Goal: Answer question/provide support

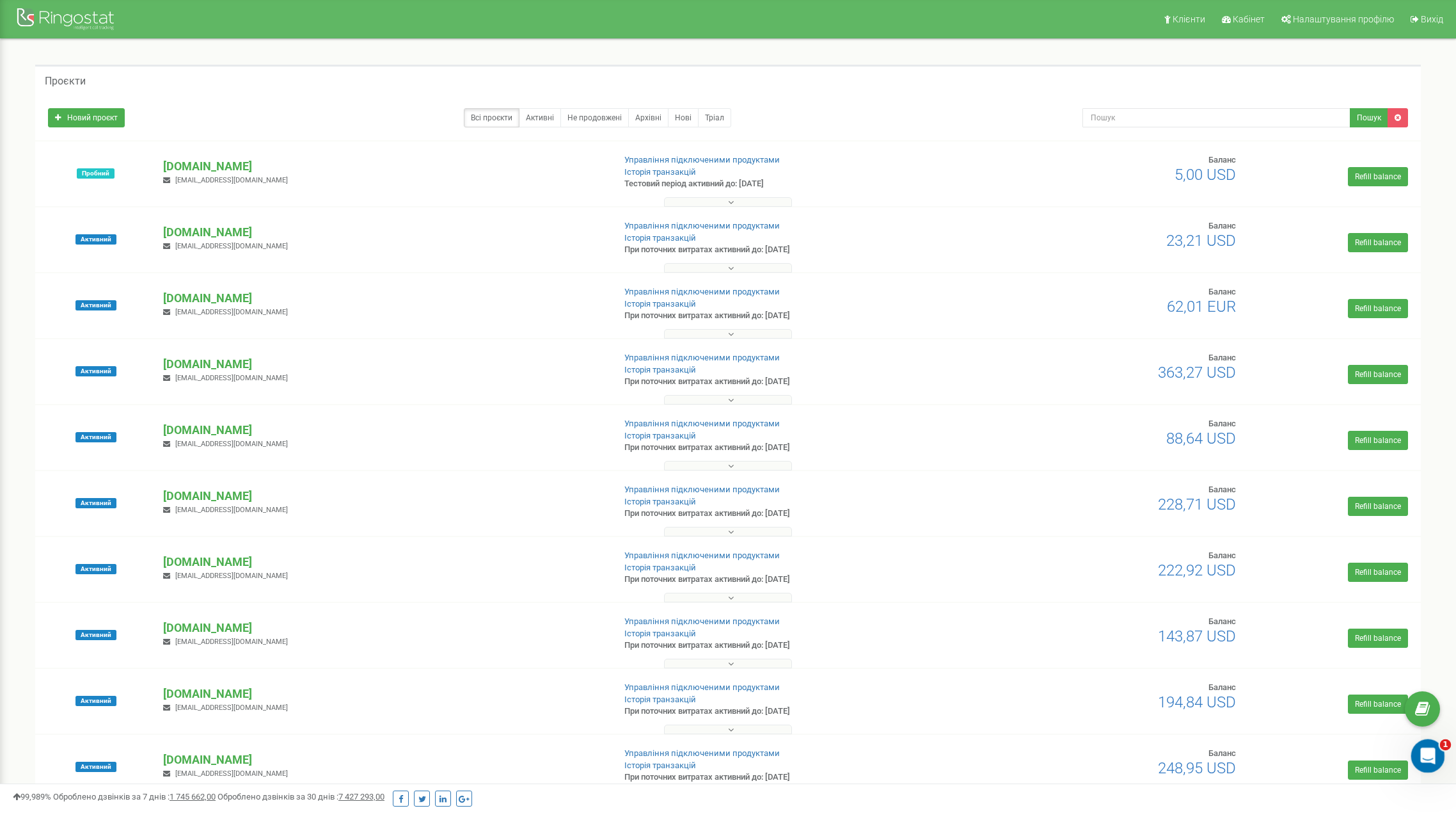
click at [1427, 755] on icon "Открыть службу сообщений Intercom" at bounding box center [1426, 754] width 21 height 21
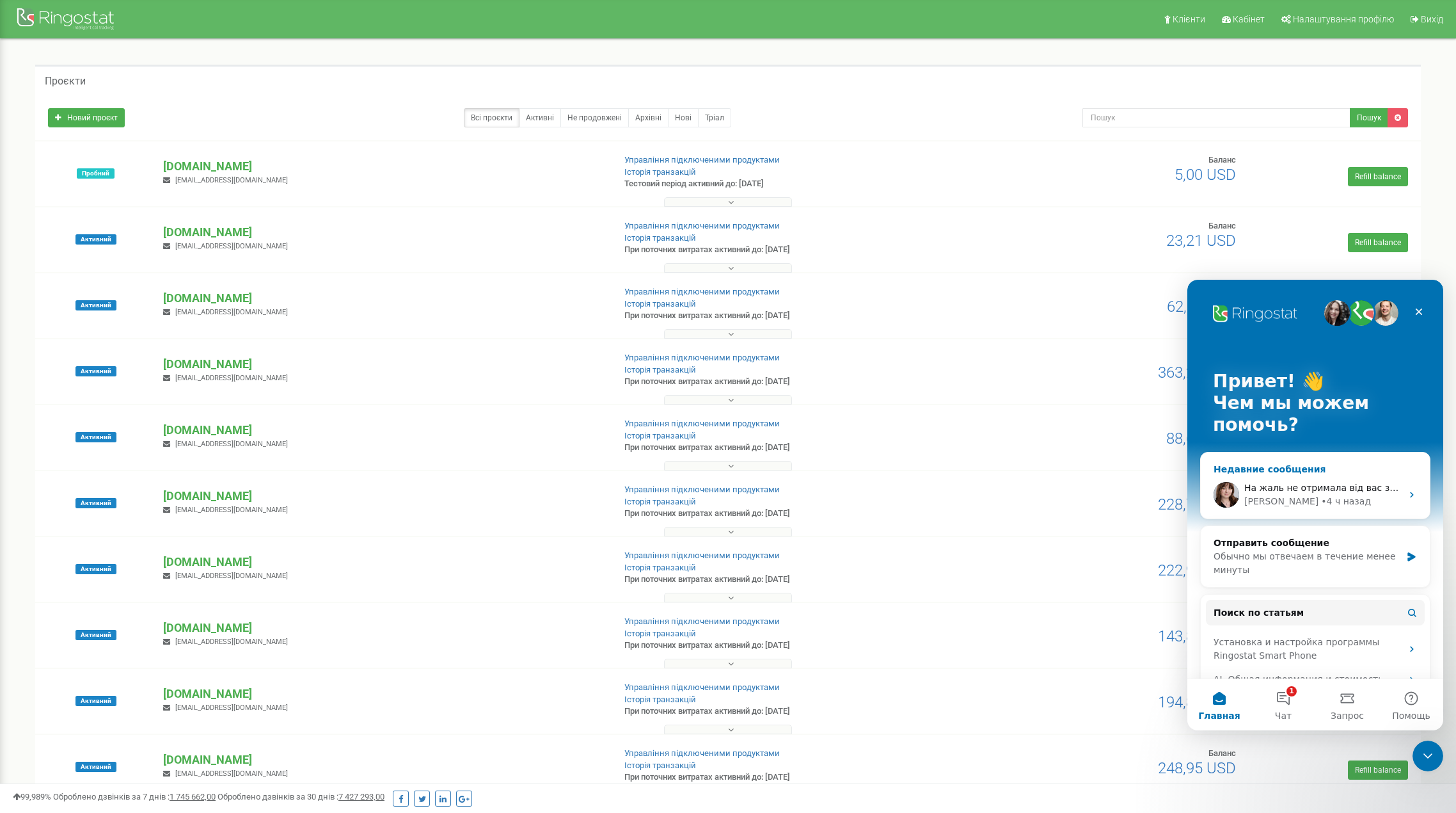
click at [1387, 495] on div "Olga • 4 ч назад" at bounding box center [1323, 501] width 157 height 13
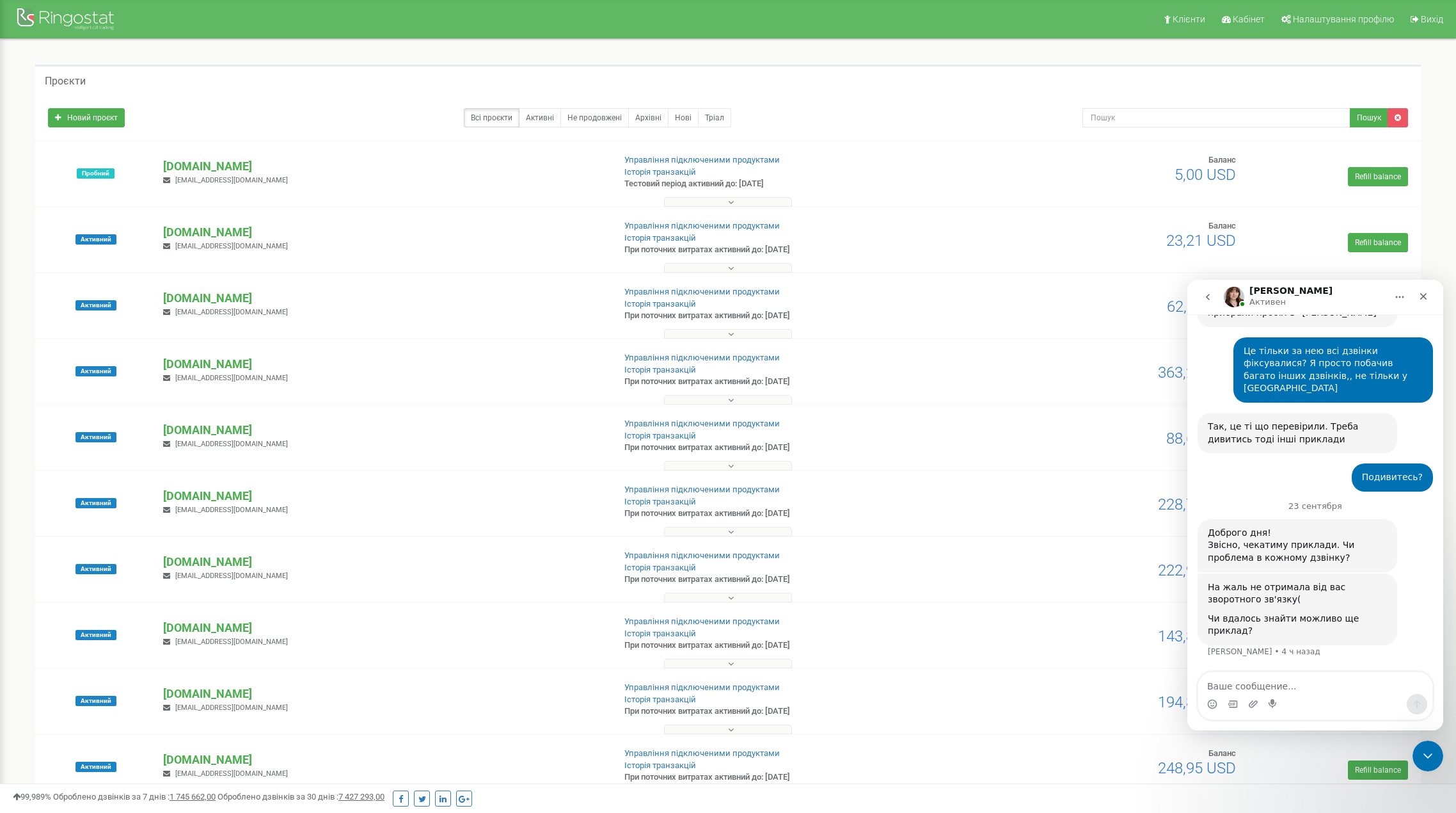
scroll to position [1475, 0]
click at [1348, 561] on div "Звісно, чекатиму приклади. Чи проблема в кожному дзвінку?" at bounding box center [1297, 551] width 179 height 25
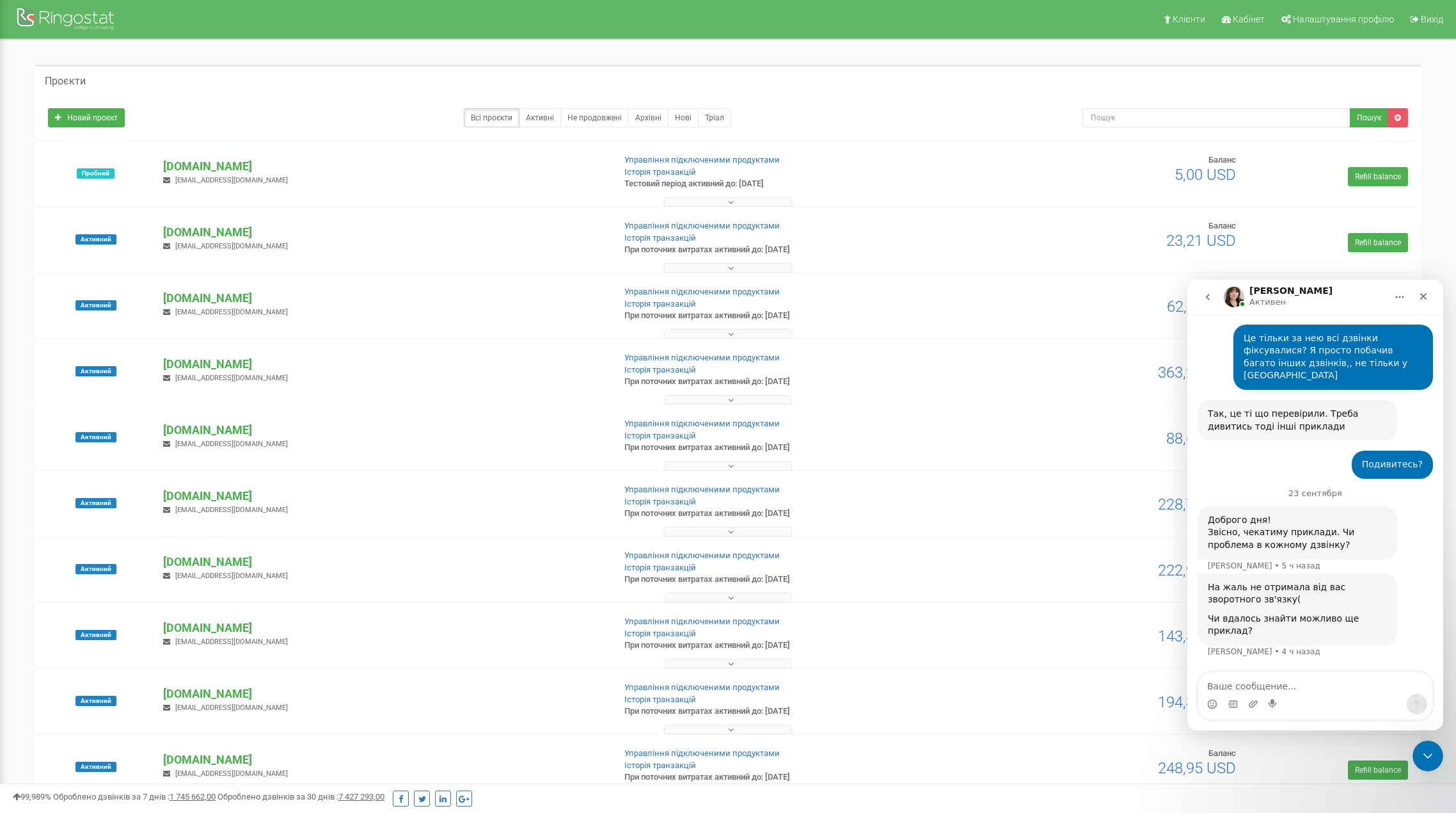
click at [1345, 551] on div "Звісно, чекатиму приклади. Чи проблема в кожному дзвінку?" at bounding box center [1297, 539] width 179 height 25
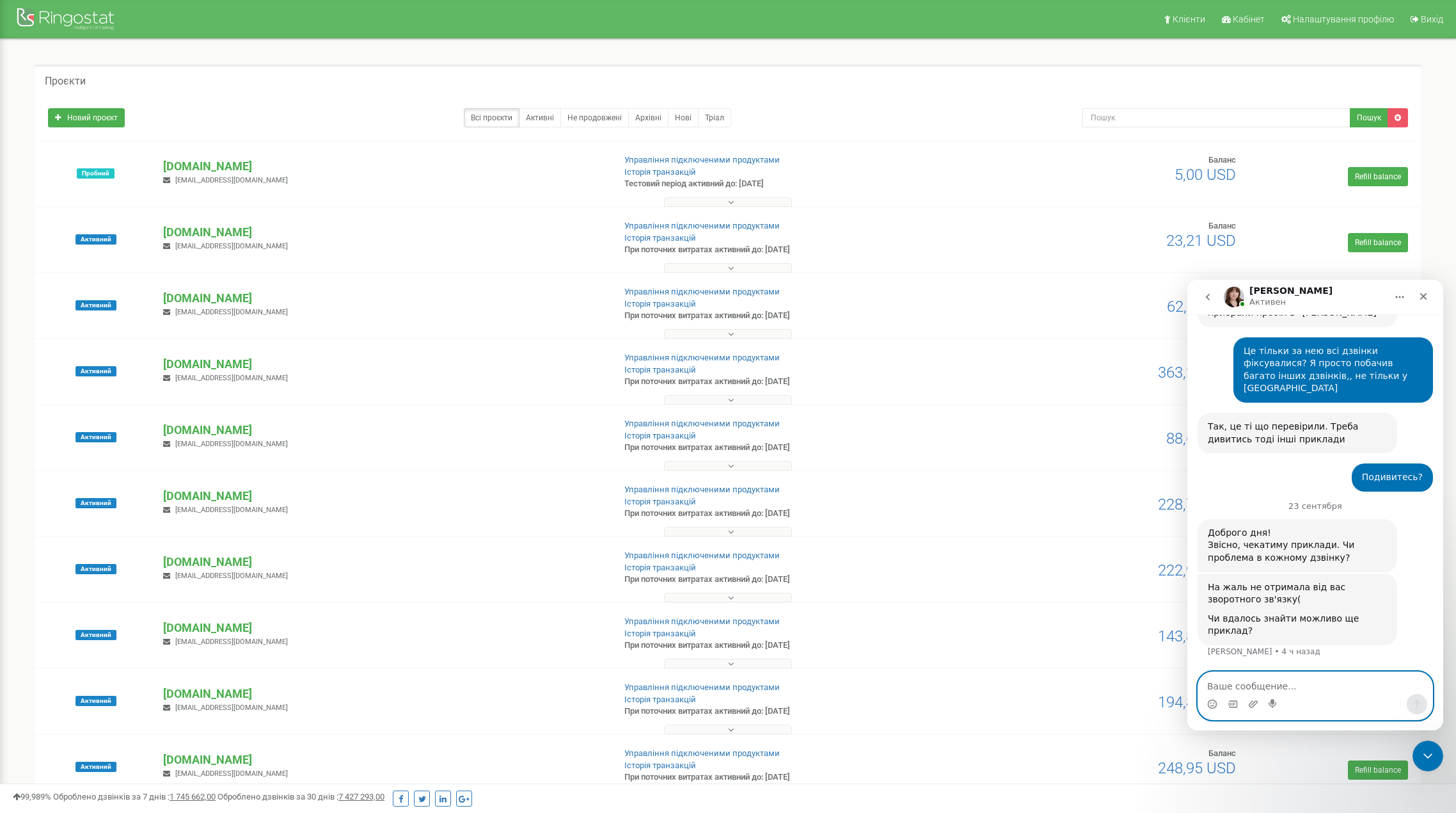
click at [1291, 678] on textarea "Ваше сообщение..." at bounding box center [1315, 683] width 234 height 22
type textarea "Вітаю!"
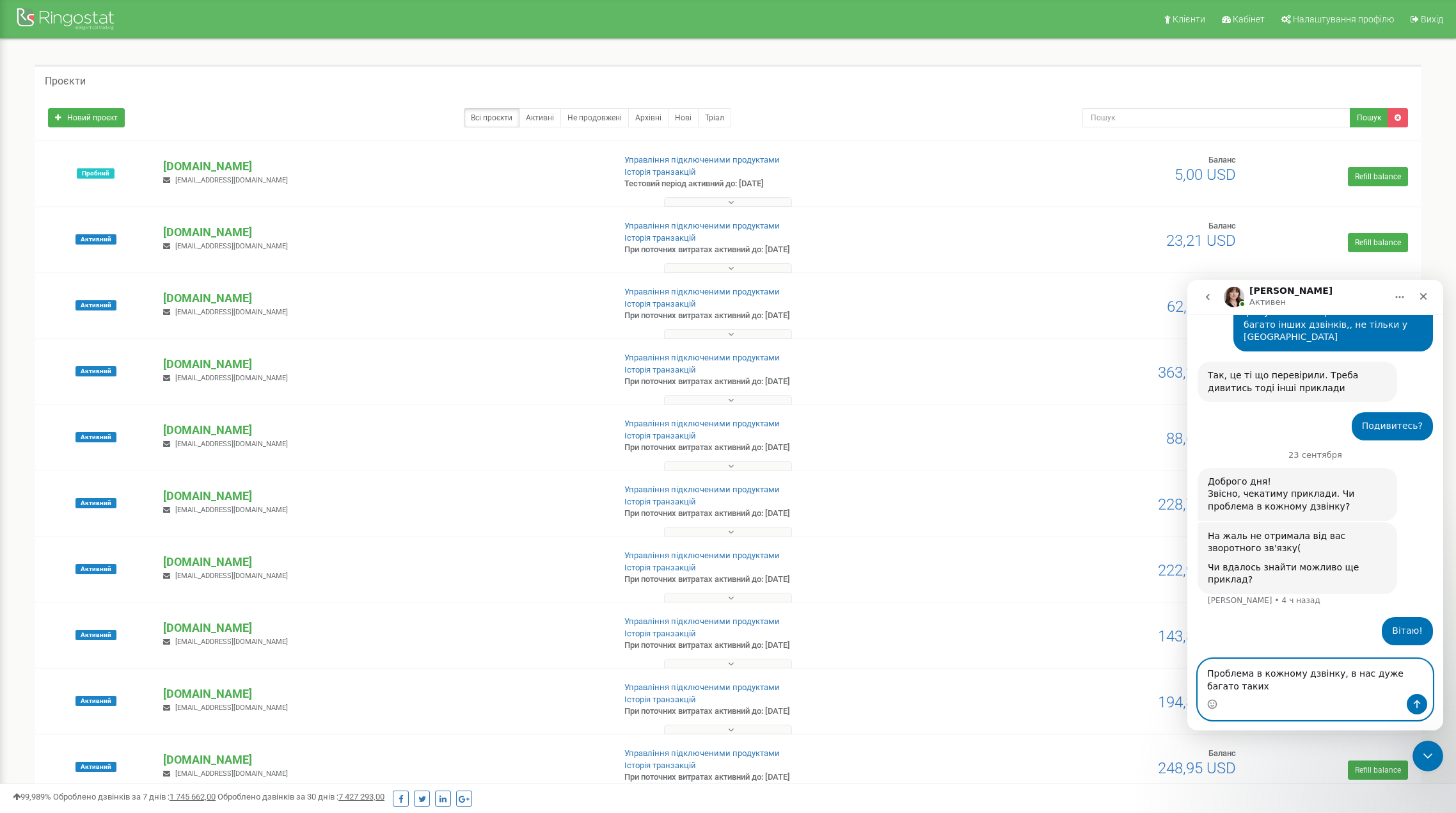
scroll to position [1526, 0]
type textarea "Проблема в кожному дзвінку, в нас дуже багато таких викликів"
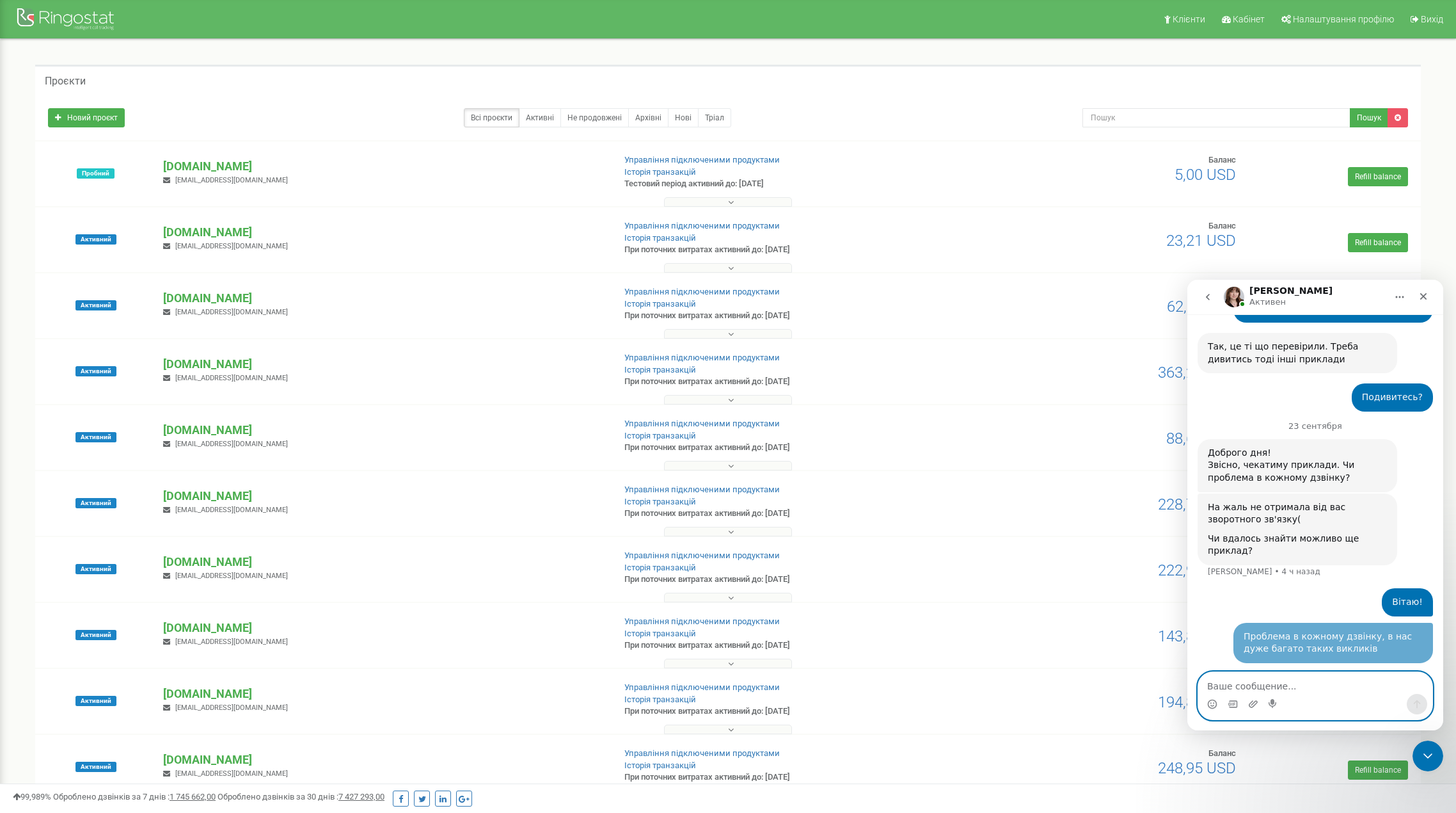
scroll to position [1555, 0]
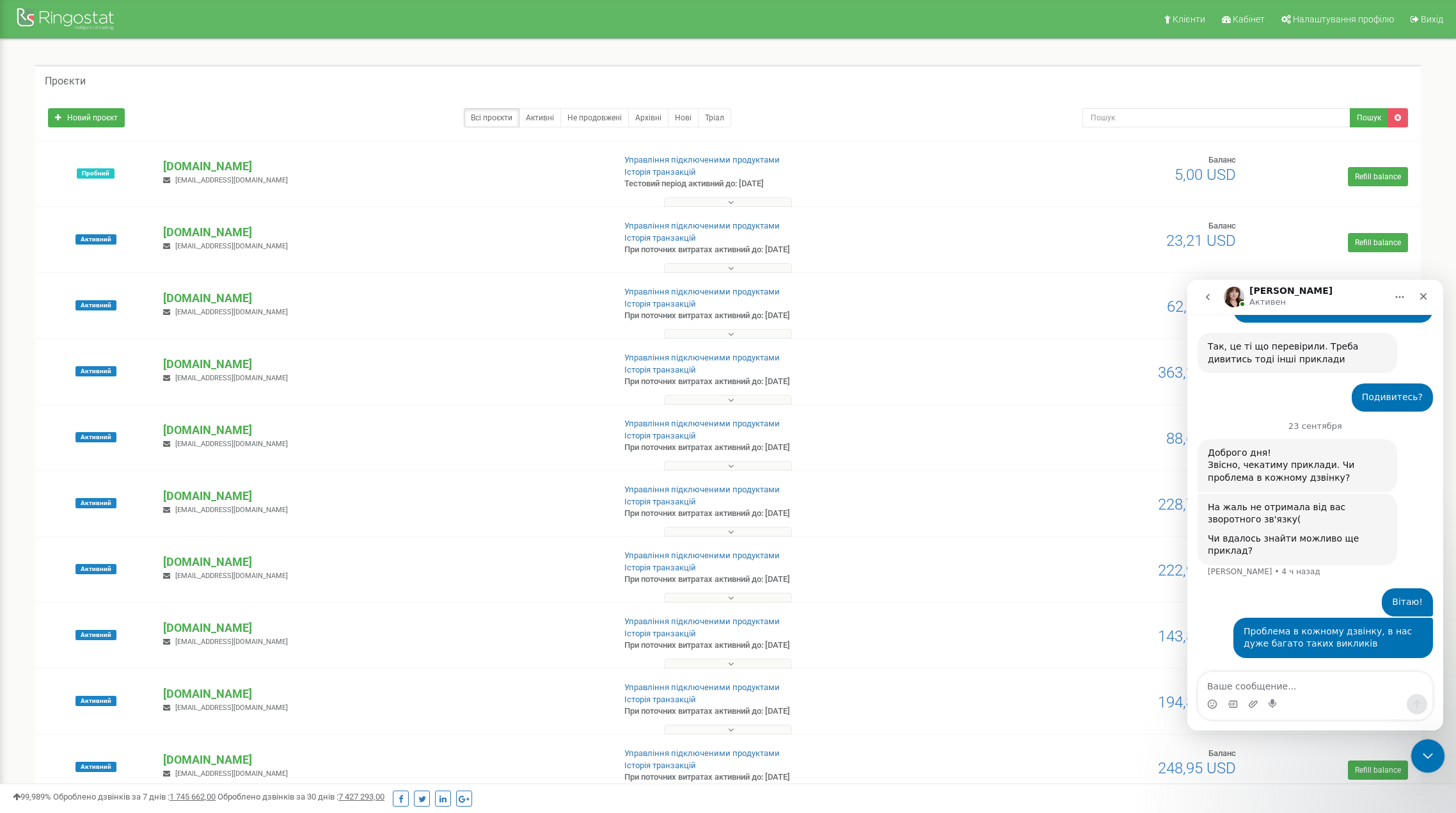
drag, startPoint x: 1421, startPoint y: 755, endPoint x: 2822, endPoint y: 1483, distance: 1578.9
click at [1420, 755] on icon "Закрыть службу сообщений Intercom" at bounding box center [1425, 753] width 15 height 15
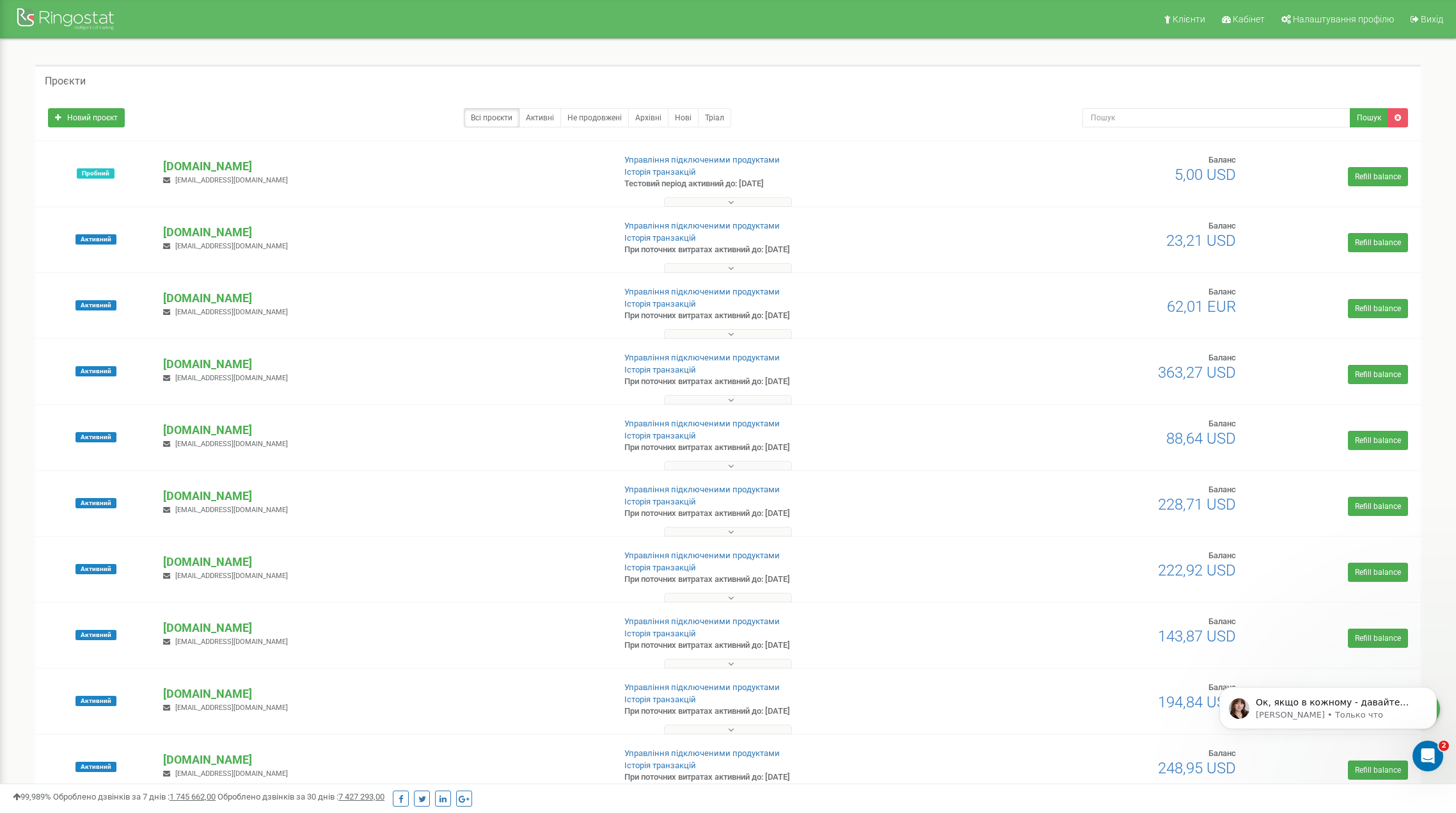
scroll to position [1606, 0]
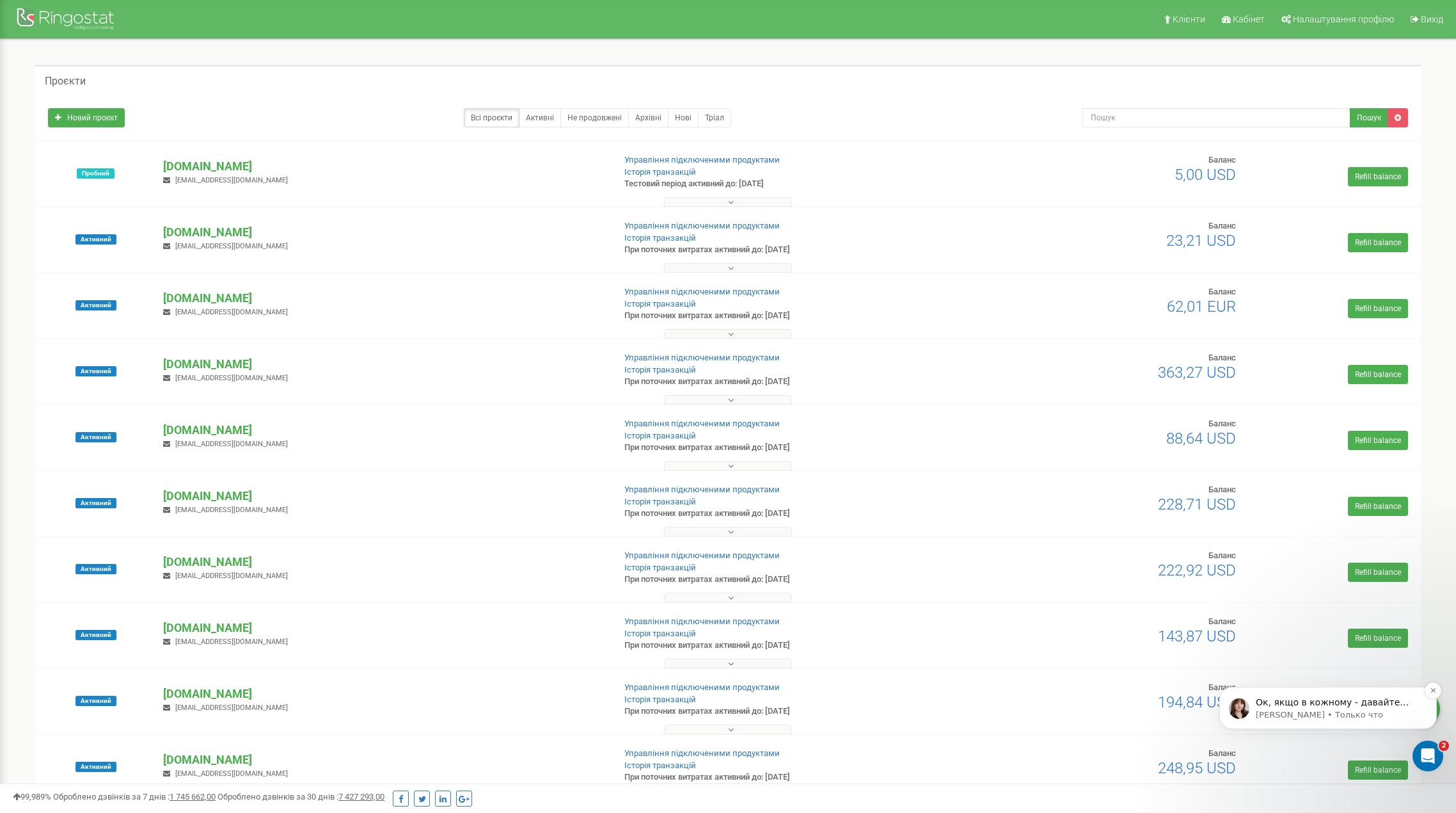
click at [1313, 704] on p "Ок, якщо в кожному - давайте візьмемо останні кілька" at bounding box center [1339, 703] width 165 height 13
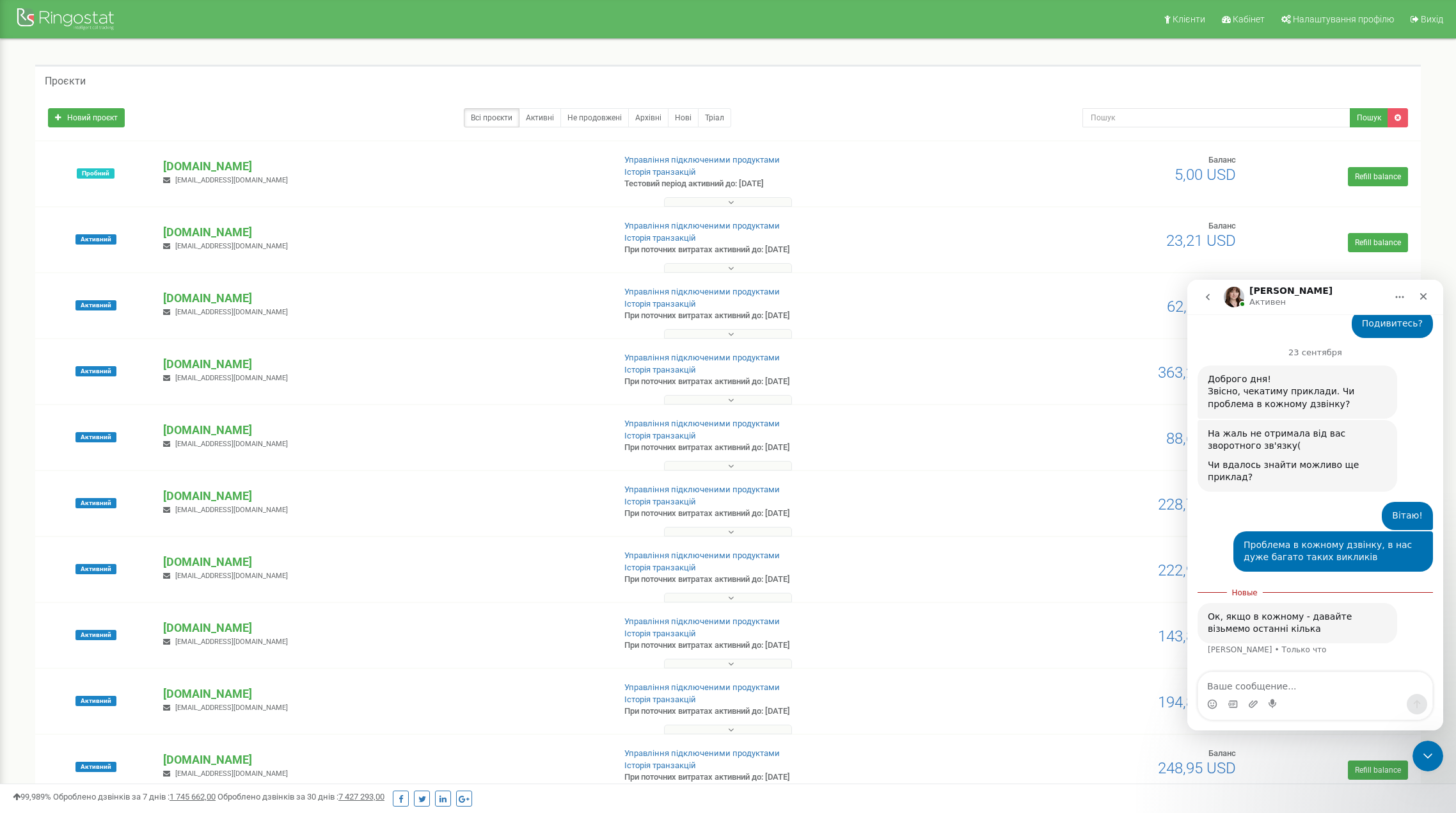
scroll to position [1627, 0]
click at [1307, 687] on textarea "Ваше сообщение..." at bounding box center [1315, 683] width 234 height 22
click at [1299, 681] on textarea "Ваше сообщение..." at bounding box center [1315, 683] width 234 height 22
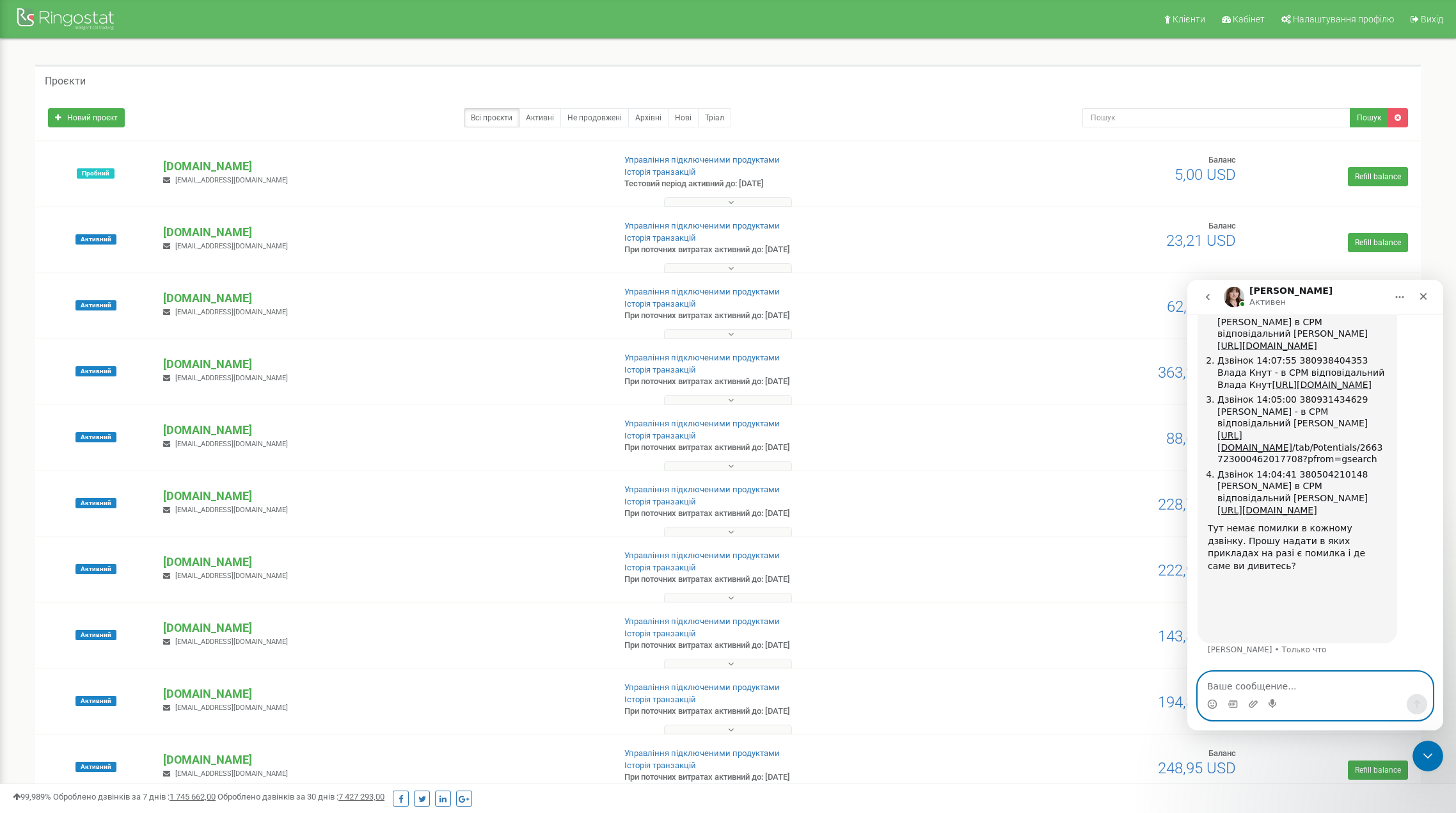
scroll to position [2013, 0]
click at [1321, 688] on textarea "Ваше сообщение..." at bounding box center [1315, 683] width 234 height 22
type textarea "Добре, я підберу ще приклади"
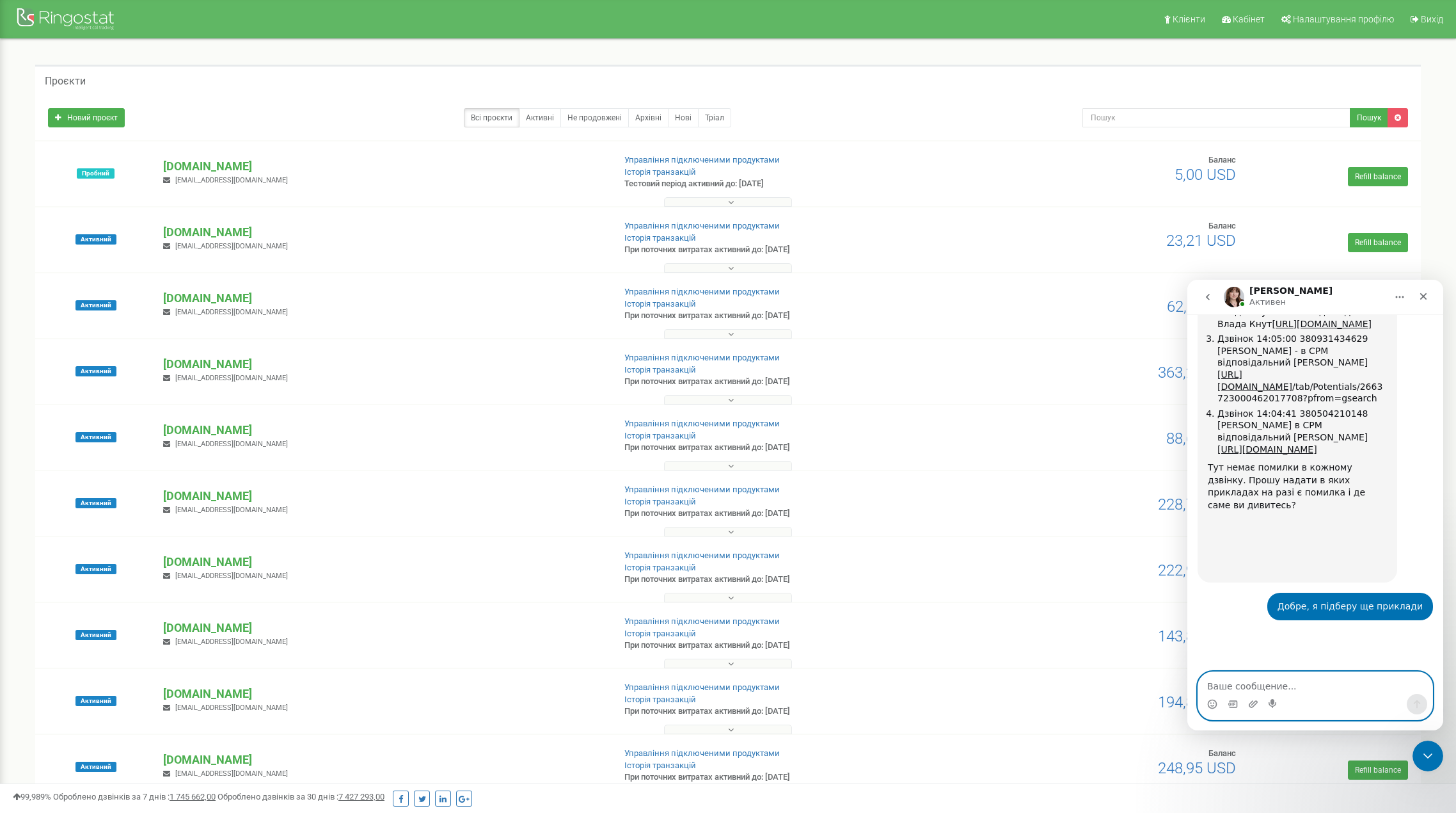
scroll to position [2089, 0]
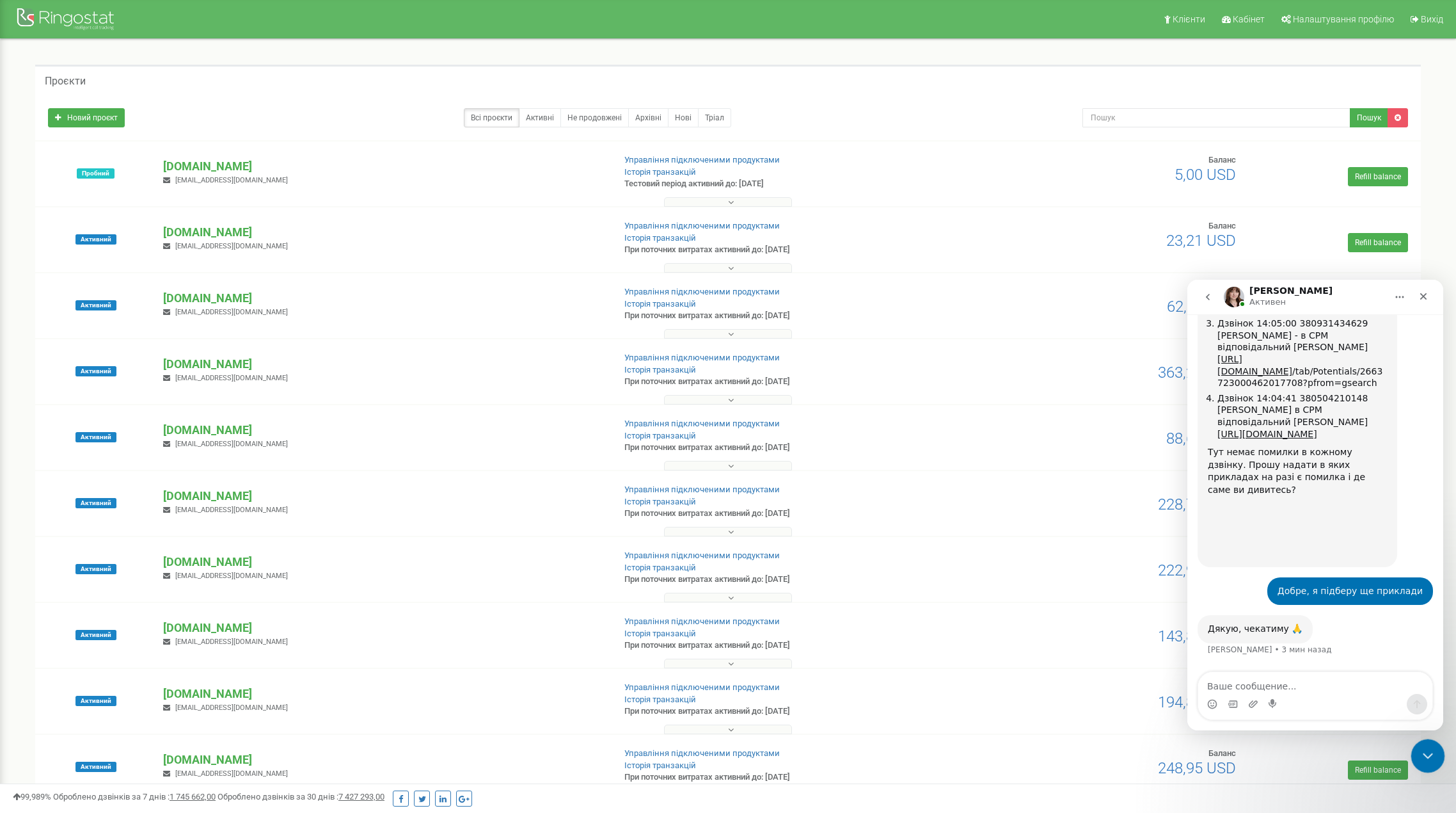
click at [1424, 755] on icon "Закрыть службу сообщений Intercom" at bounding box center [1425, 753] width 15 height 15
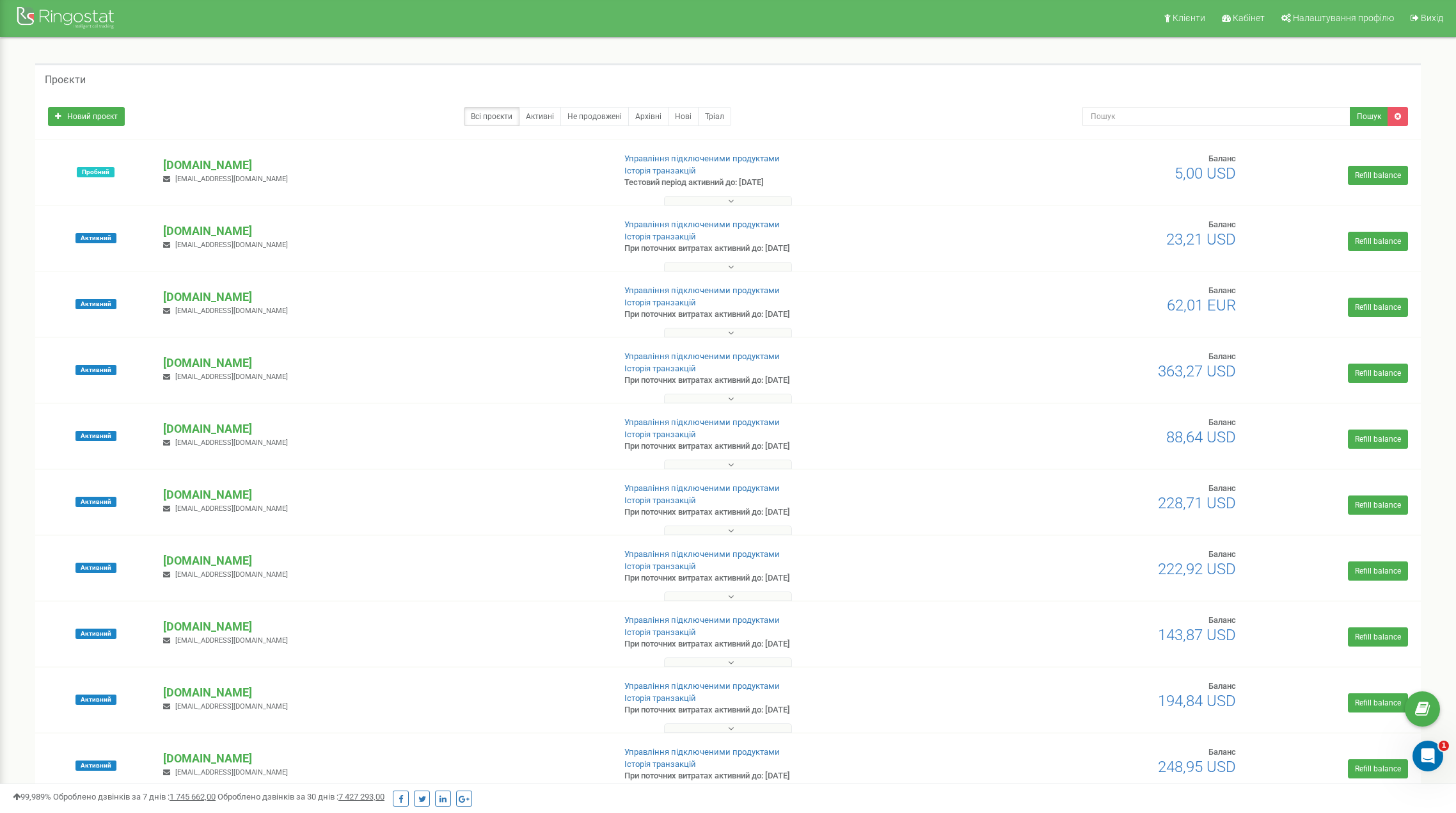
scroll to position [0, 0]
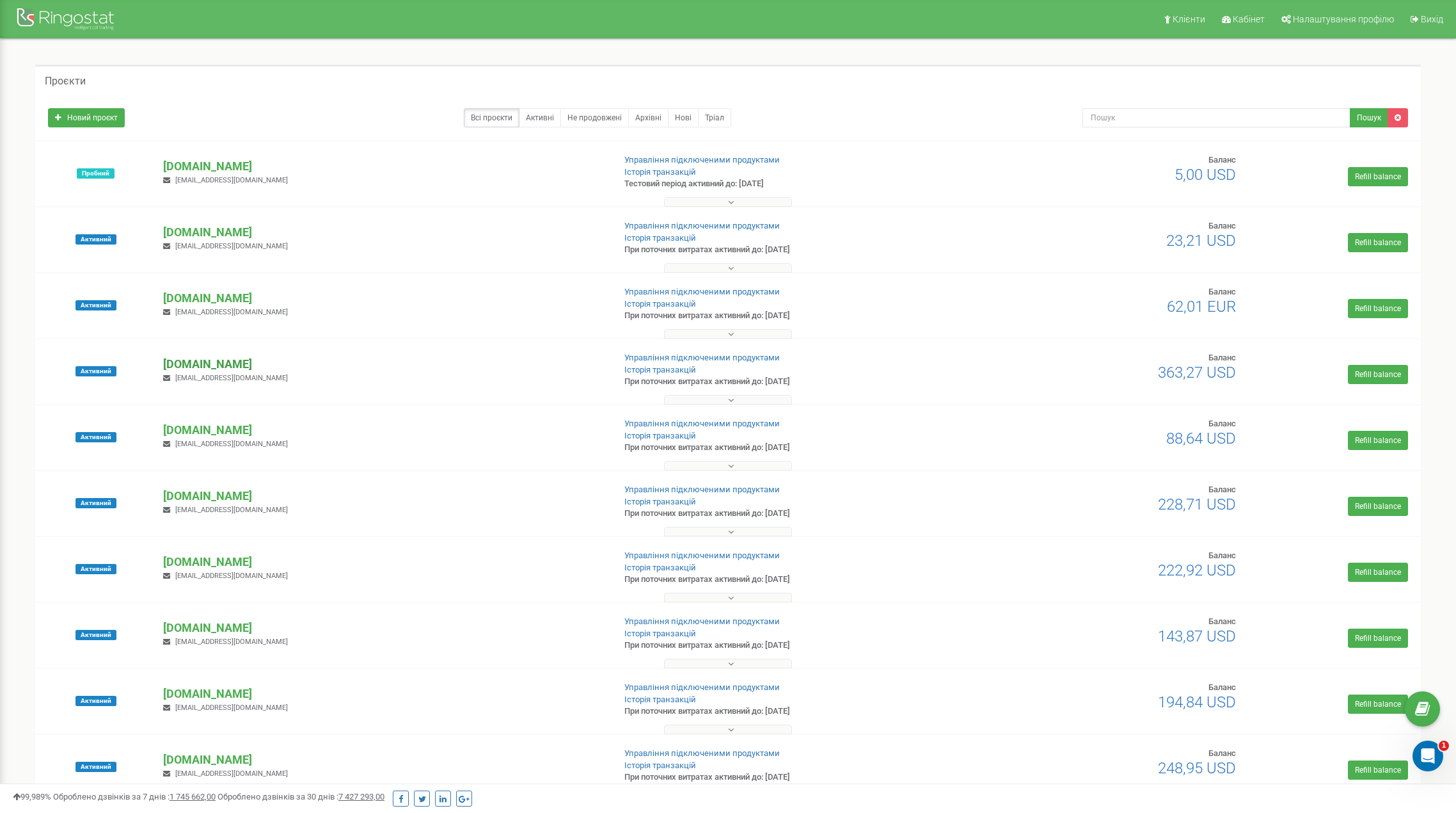
click at [178, 362] on p "[DOMAIN_NAME]" at bounding box center [383, 364] width 441 height 17
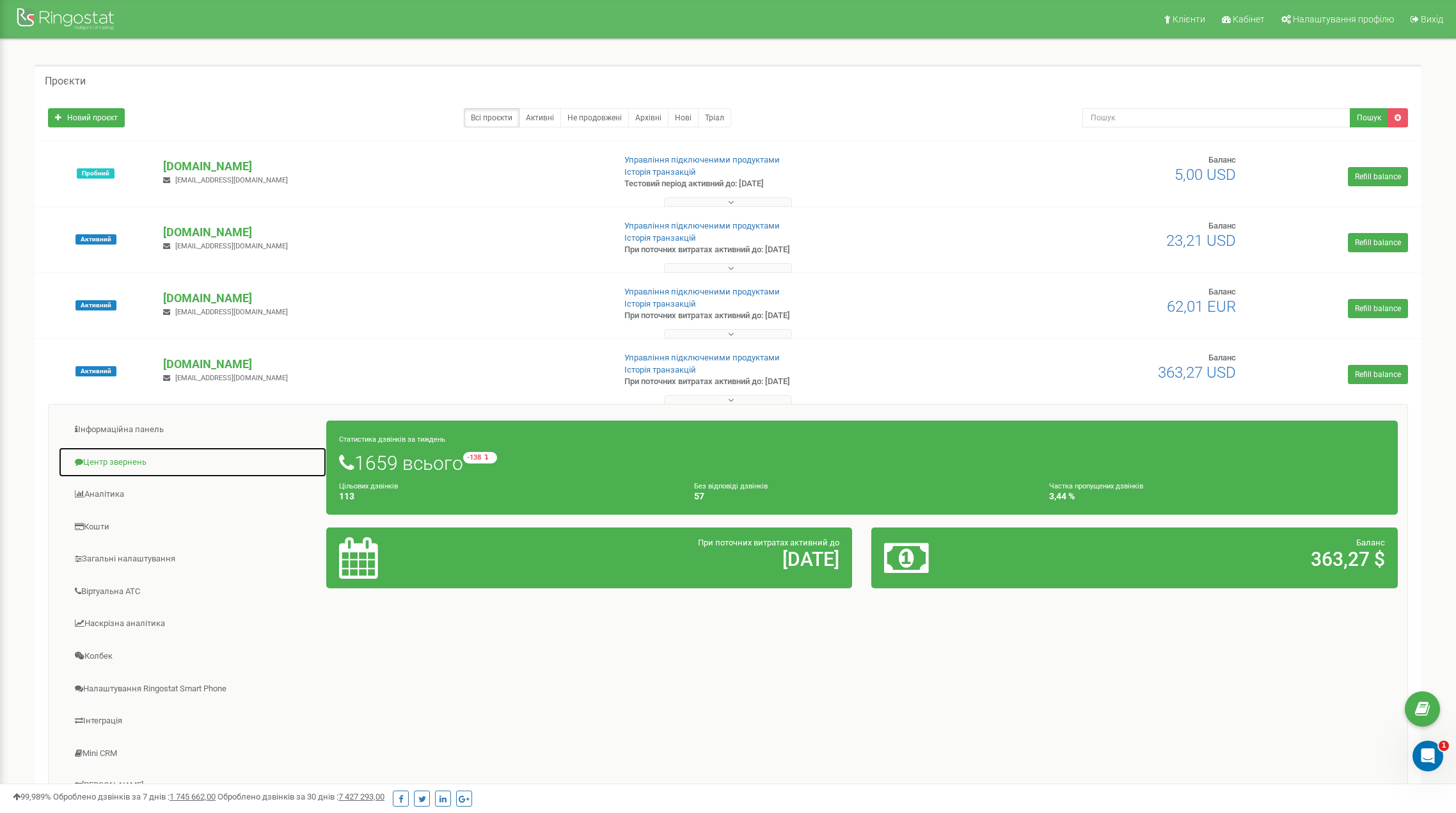
click at [120, 462] on link "Центр звернень" at bounding box center [192, 462] width 269 height 32
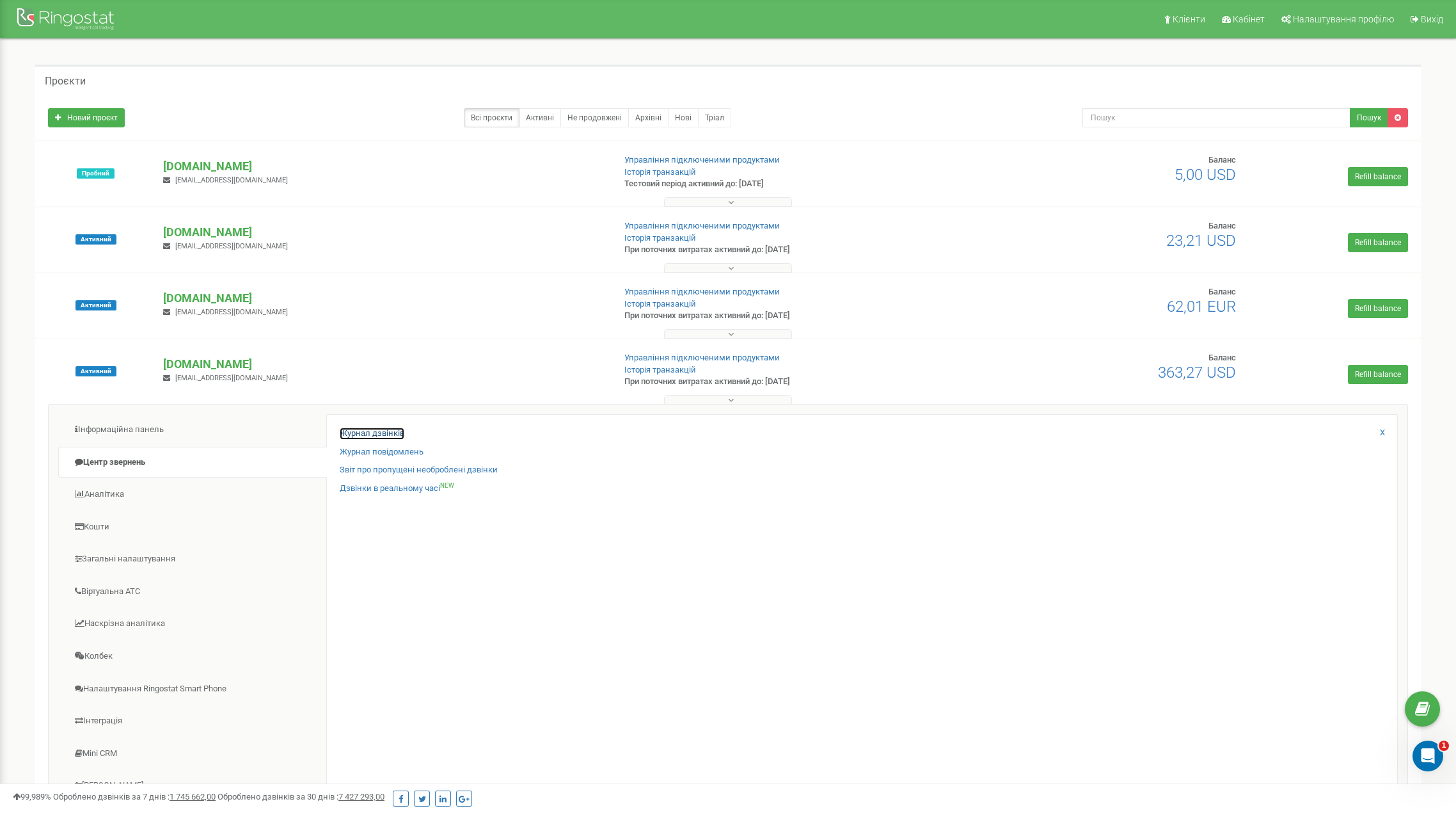
click at [383, 435] on link "Журнал дзвінків" at bounding box center [372, 433] width 65 height 12
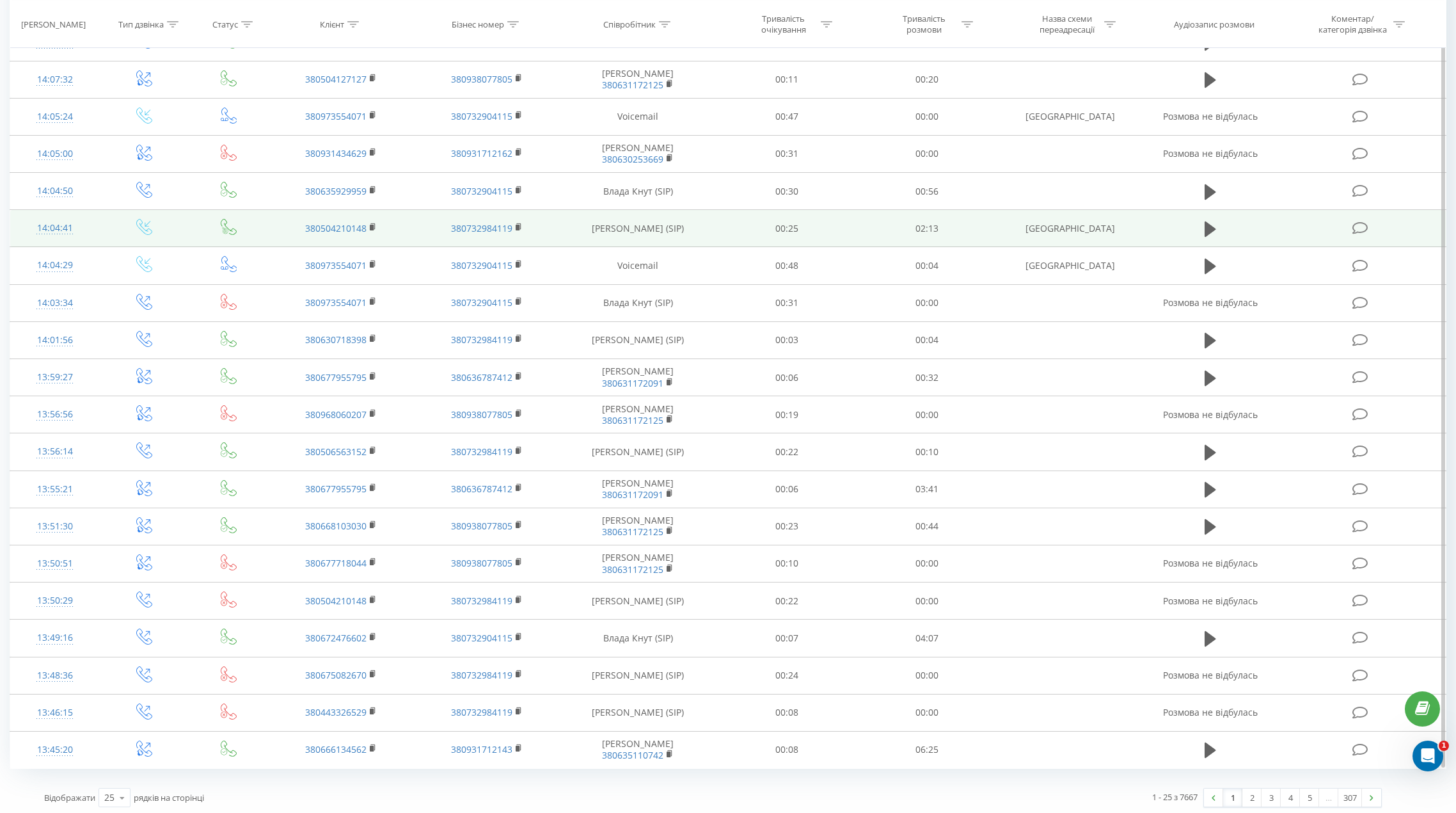
scroll to position [358, 0]
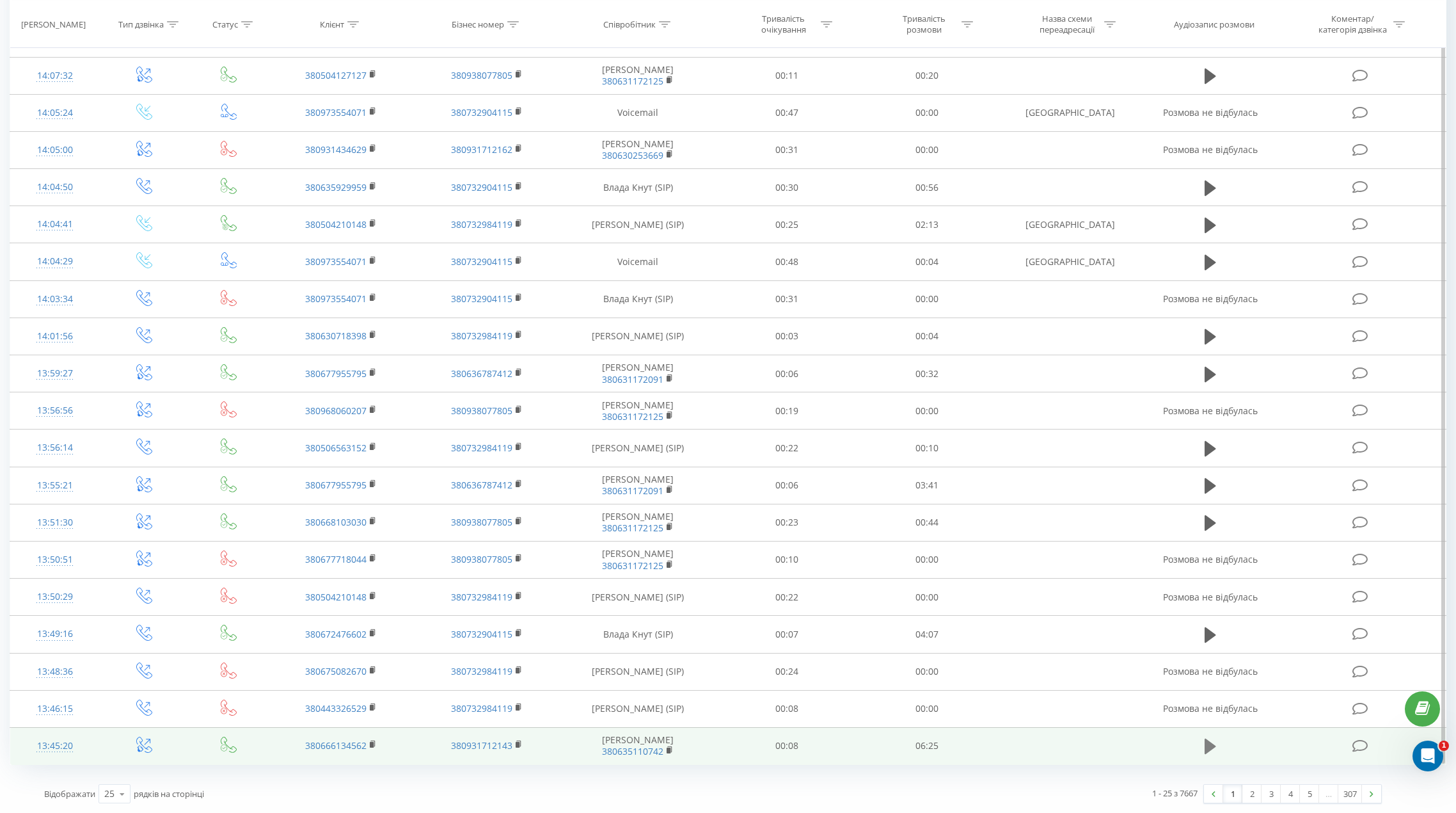
click at [1208, 745] on icon at bounding box center [1210, 745] width 12 height 15
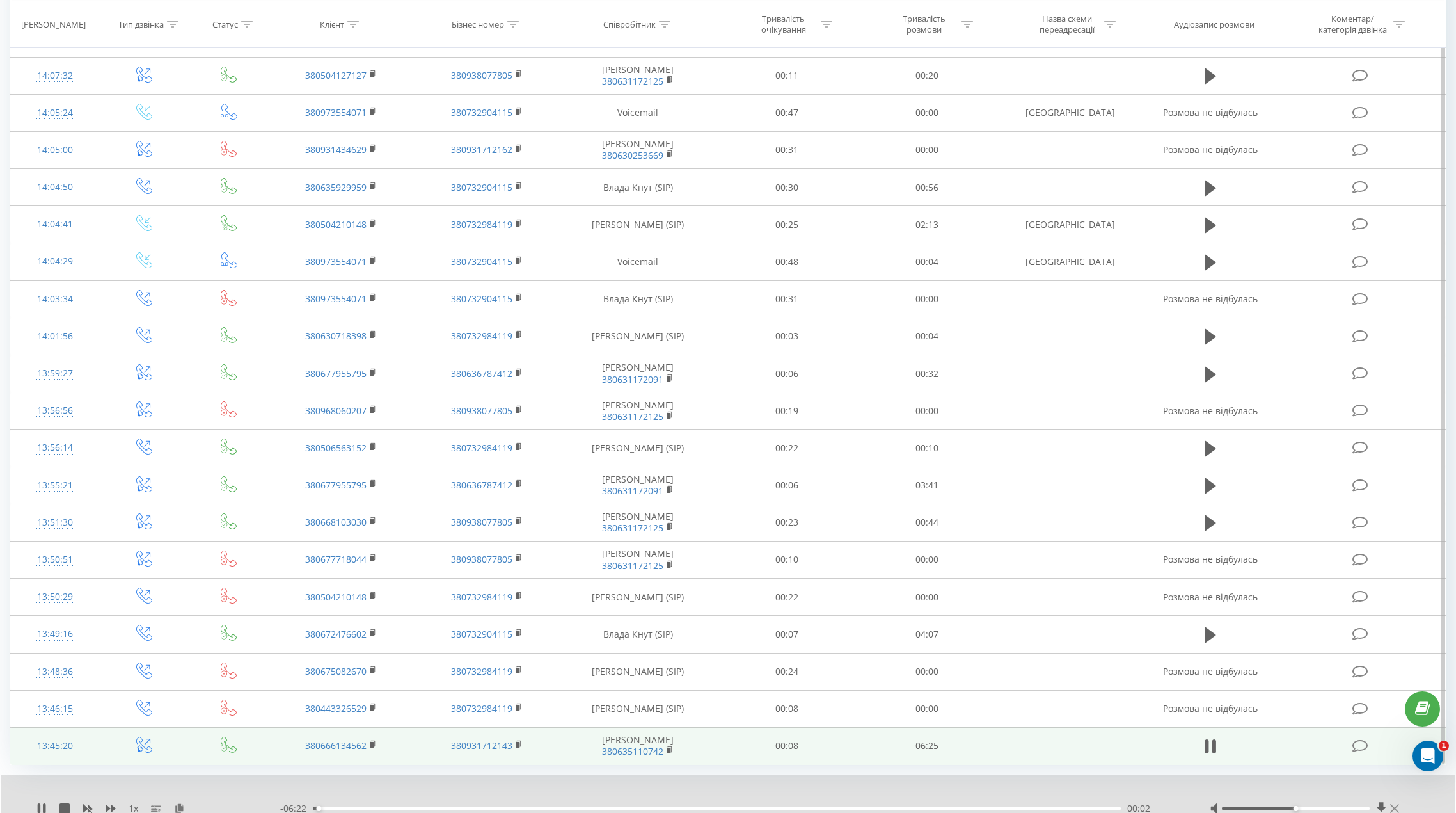
click at [1394, 807] on icon at bounding box center [1394, 807] width 9 height 9
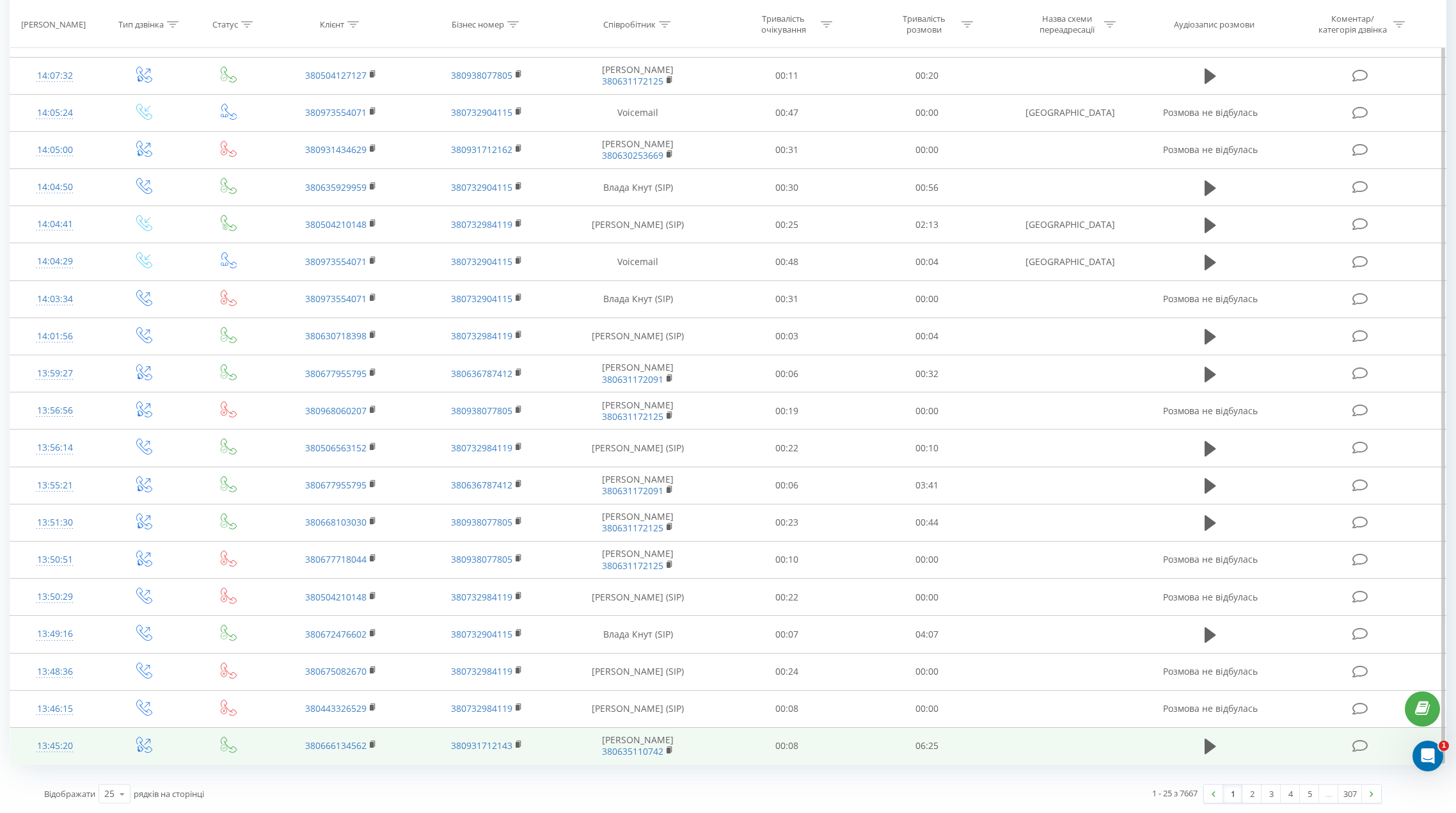
click at [94, 748] on td "13:45:20" at bounding box center [55, 745] width 90 height 37
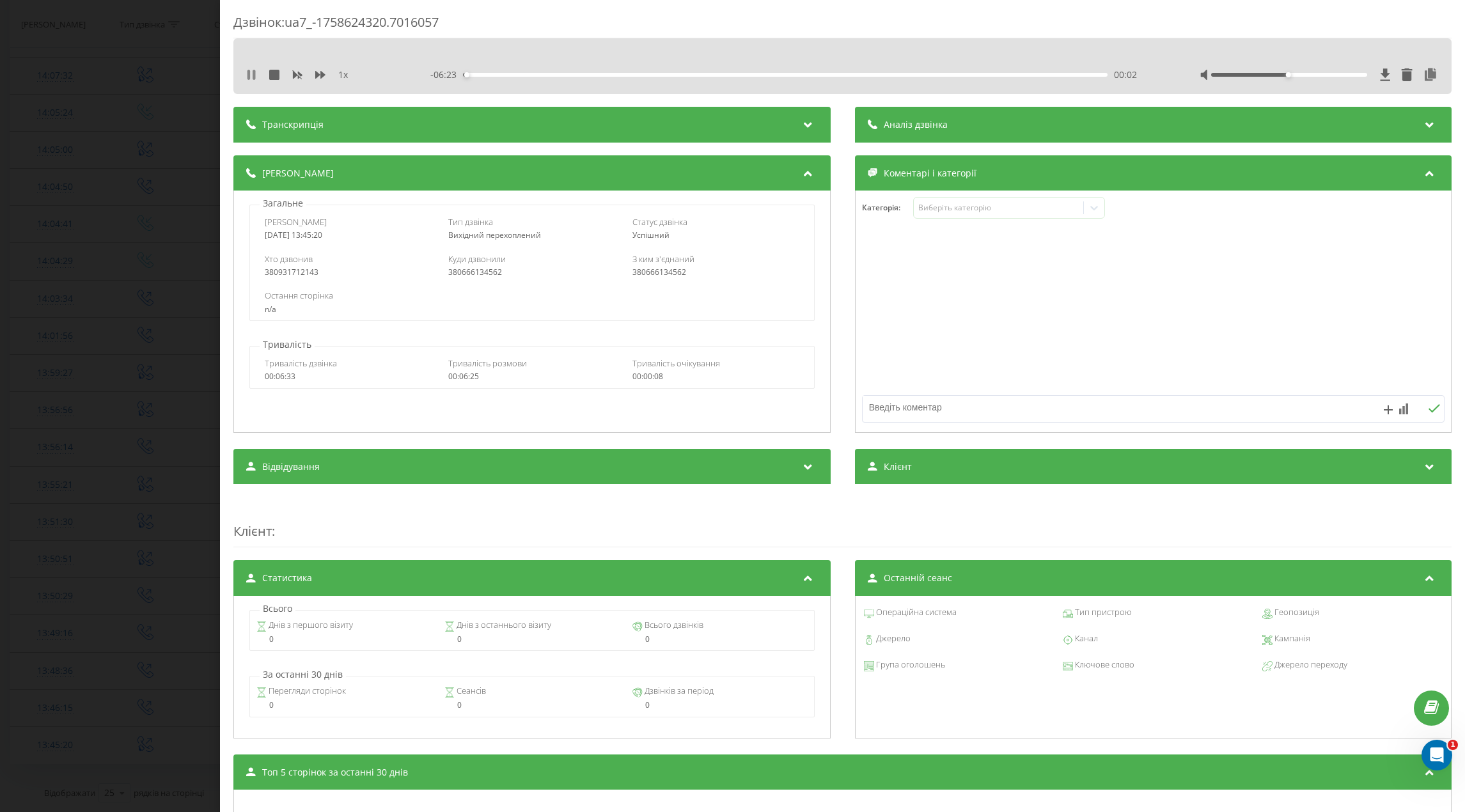
click at [247, 76] on icon at bounding box center [251, 75] width 10 height 10
click at [837, 102] on div "Дзвінок : ua7_-1758624320.7016057 1 x - 06:22 00:02 00:02 Транскрипція Для AI-а…" at bounding box center [843, 493] width 1219 height 959
click at [175, 48] on div "Дзвінок : ua7_-1758624320.7016057 1 x - 06:22 00:02 00:02 Транскрипція Для AI-а…" at bounding box center [732, 406] width 1465 height 812
